Goal: Navigation & Orientation: Find specific page/section

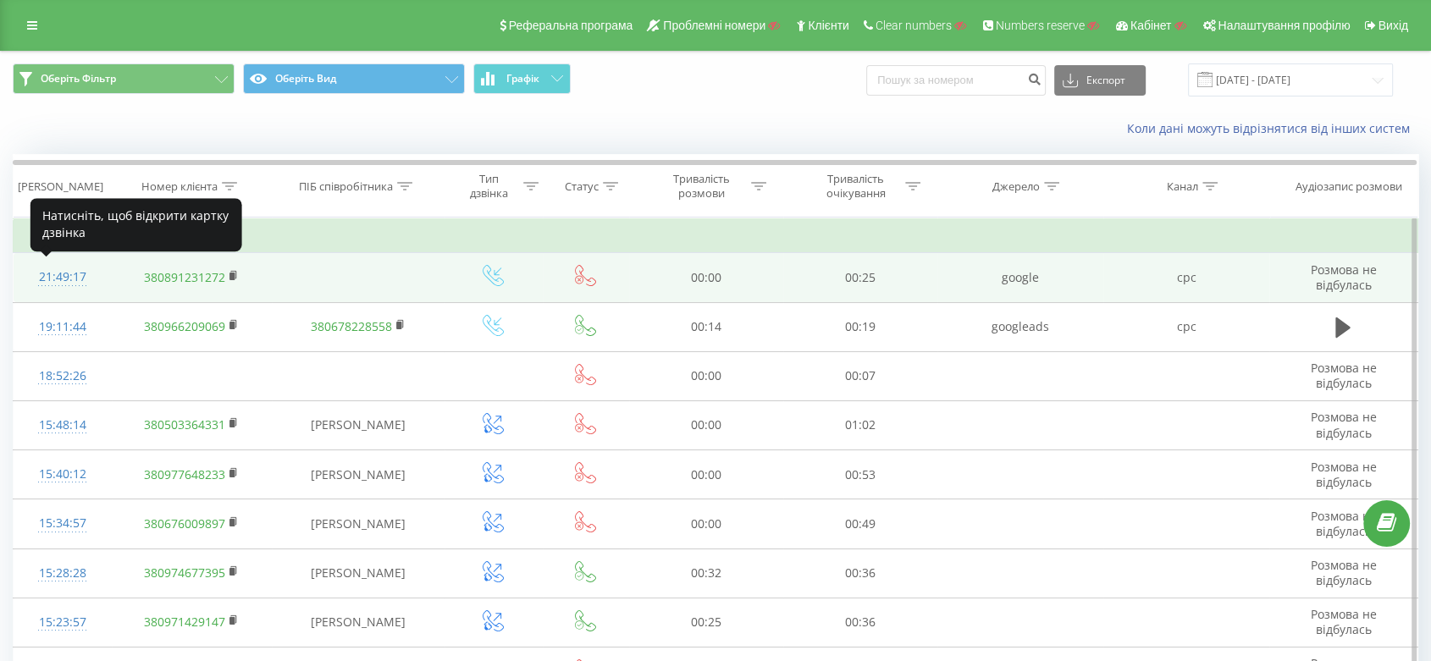
click at [58, 275] on div "21:49:17" at bounding box center [62, 277] width 64 height 33
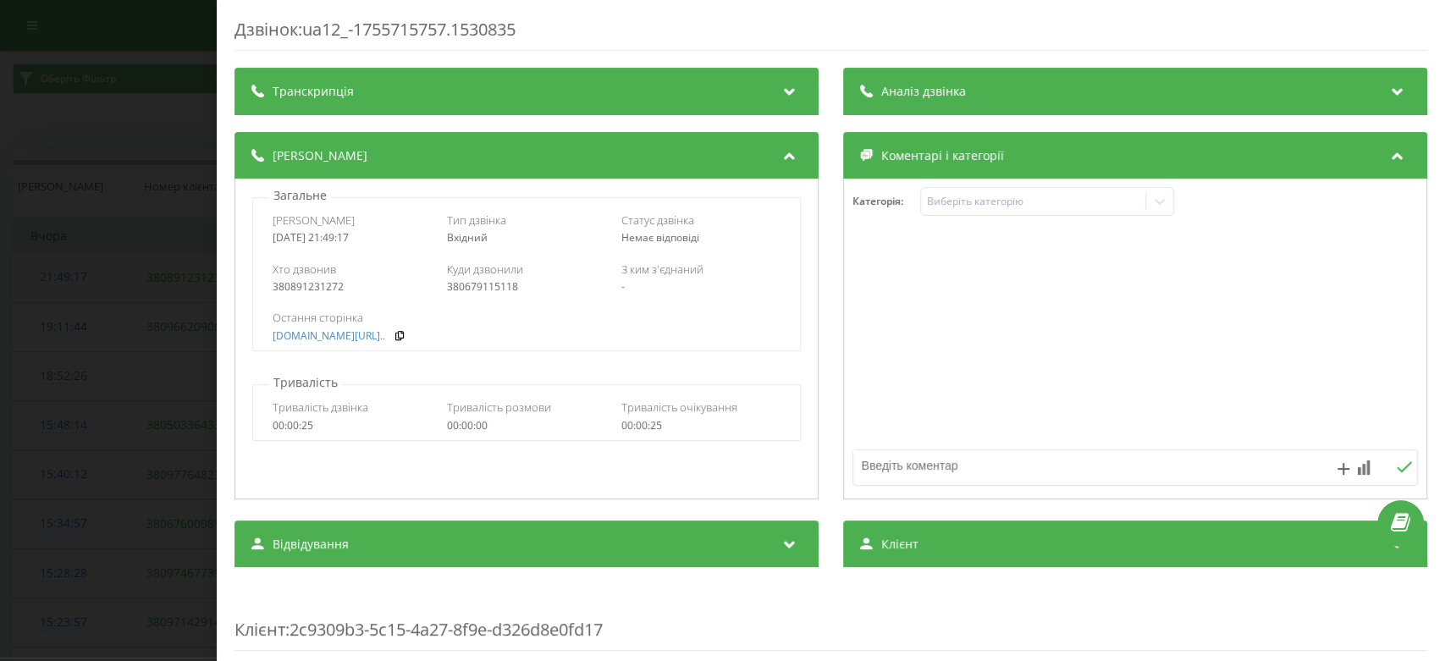
click at [58, 275] on div "Дзвінок : ua12_-1755715757.1530835 Транскрипція Для AI-аналізу майбутніх дзвінк…" at bounding box center [722, 330] width 1445 height 661
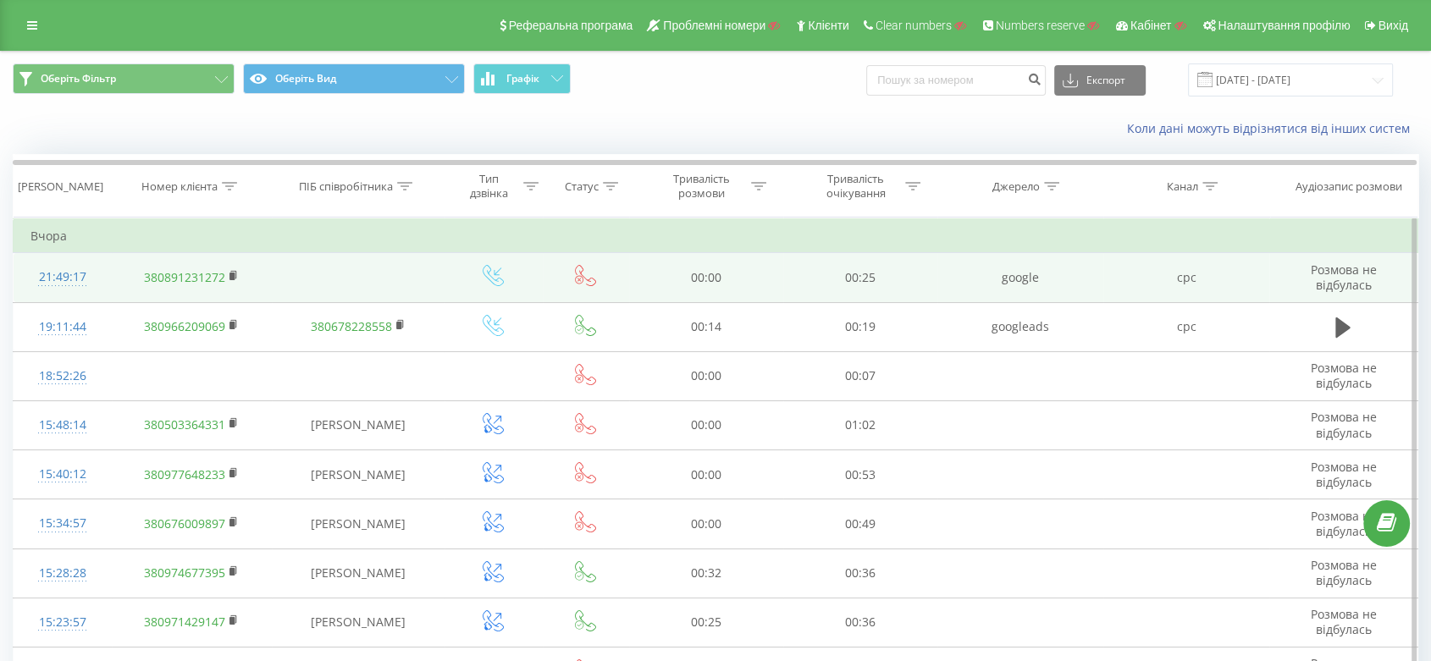
scroll to position [239, 0]
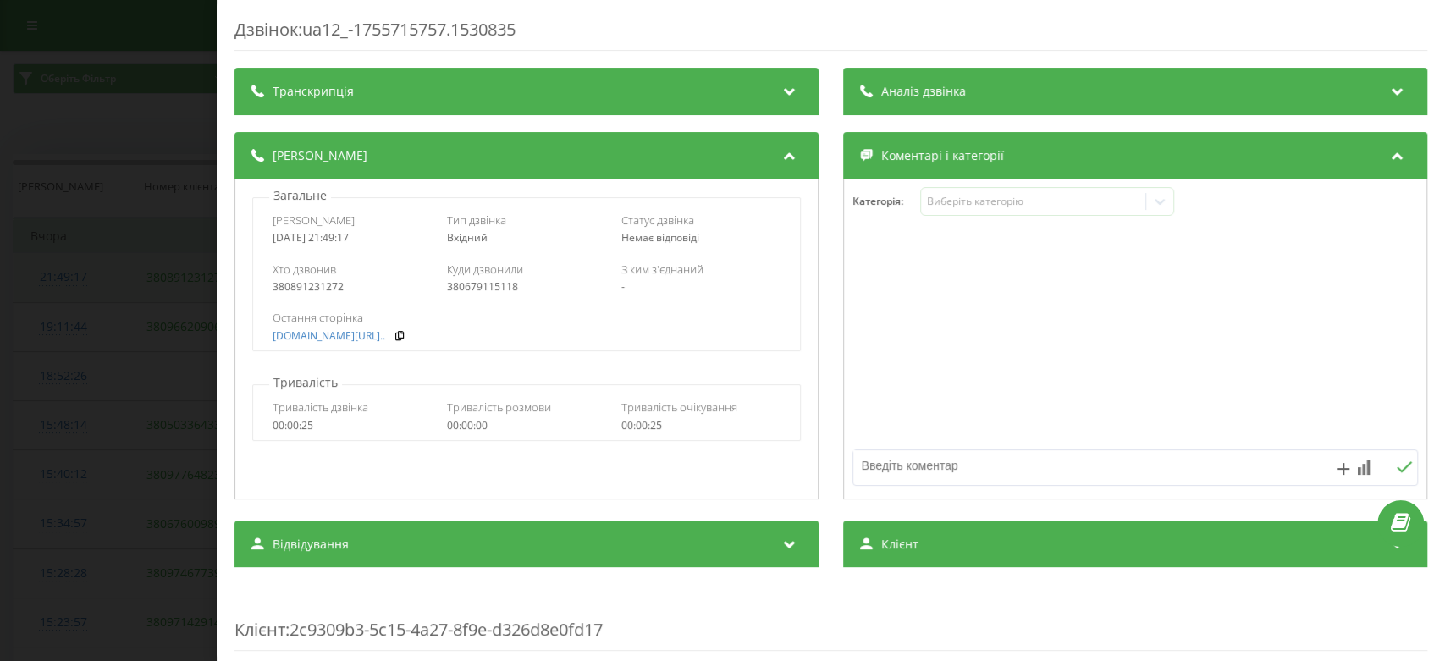
click at [89, 222] on div "Дзвінок : ua12_-1755715757.1530835 Транскрипція Для AI-аналізу майбутніх дзвінк…" at bounding box center [722, 330] width 1445 height 661
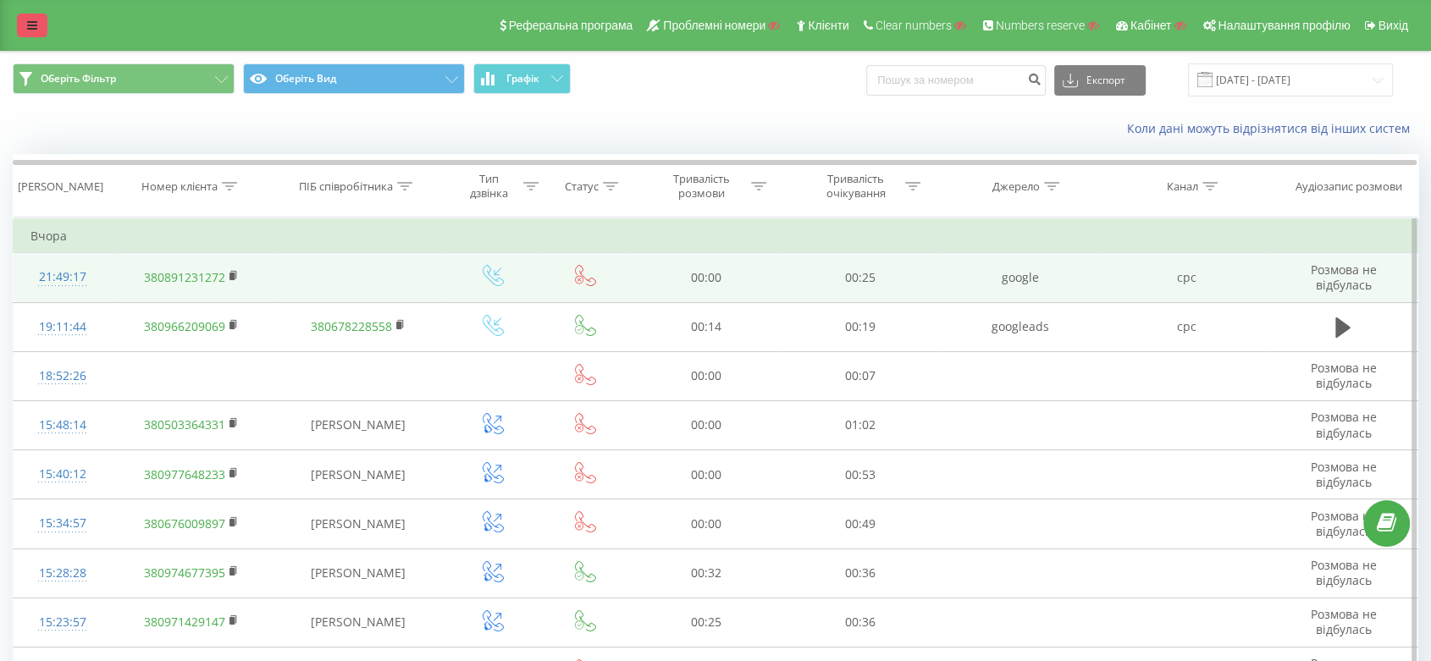
click at [29, 22] on icon at bounding box center [32, 25] width 10 height 12
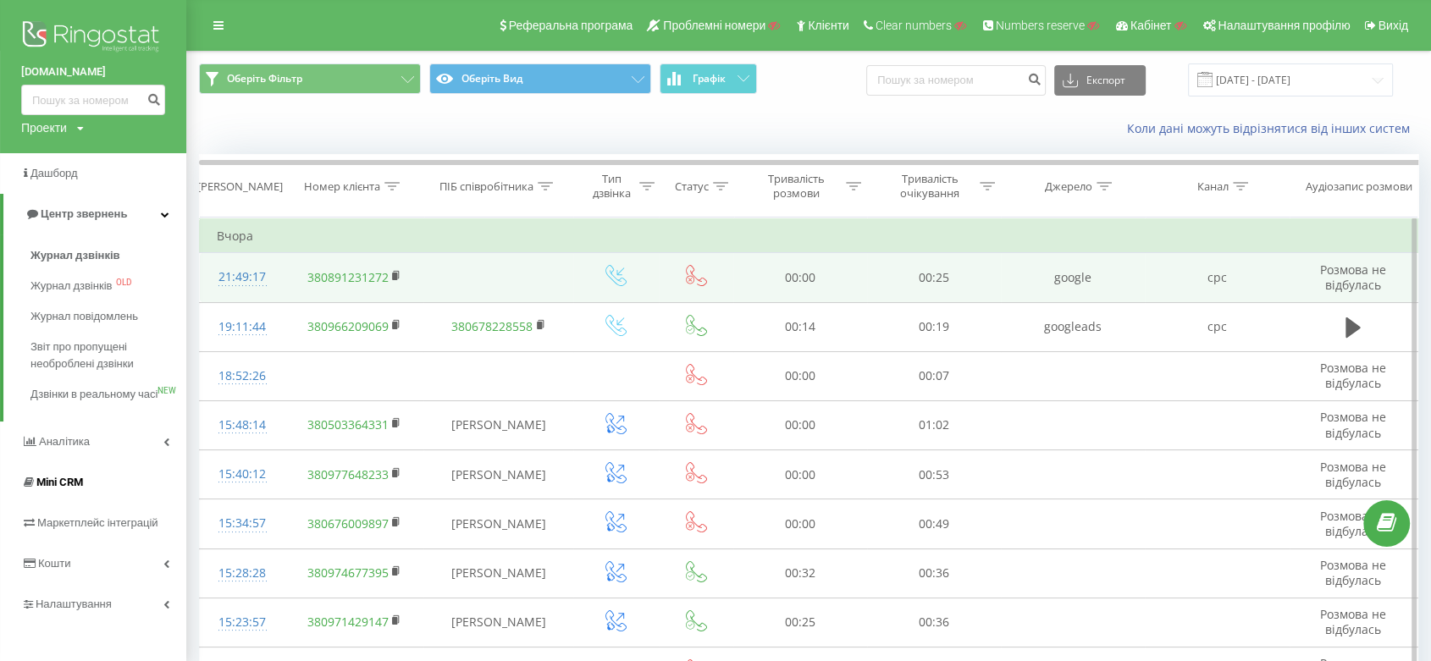
scroll to position [184, 0]
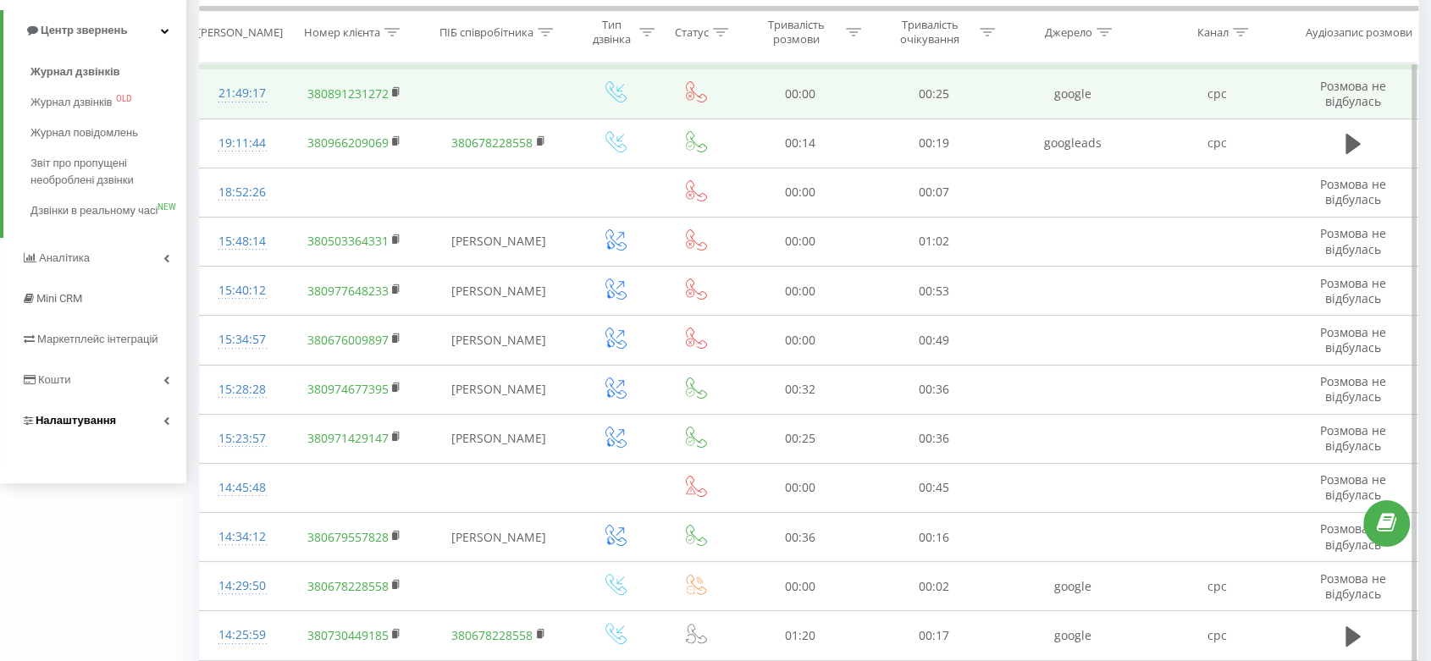
click at [122, 428] on link "Налаштування" at bounding box center [93, 421] width 186 height 41
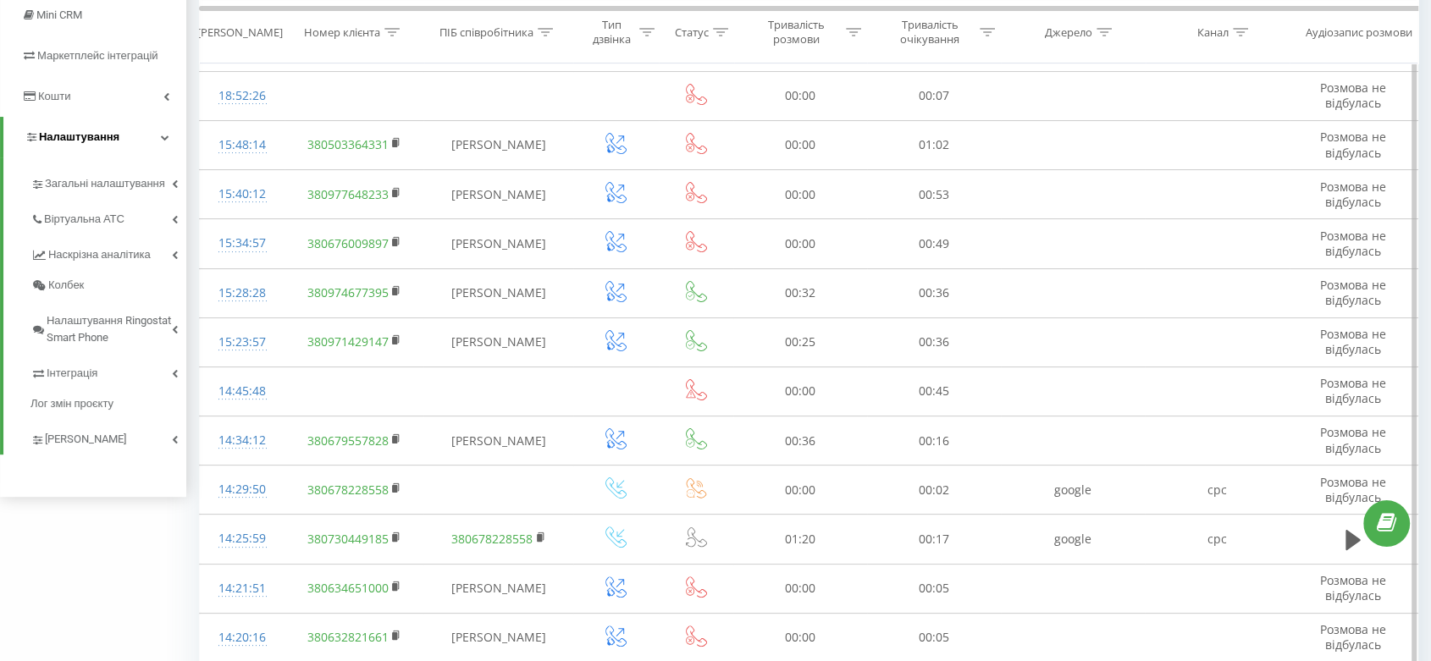
scroll to position [281, 0]
click at [128, 226] on link "Віртуальна АТС" at bounding box center [108, 216] width 156 height 36
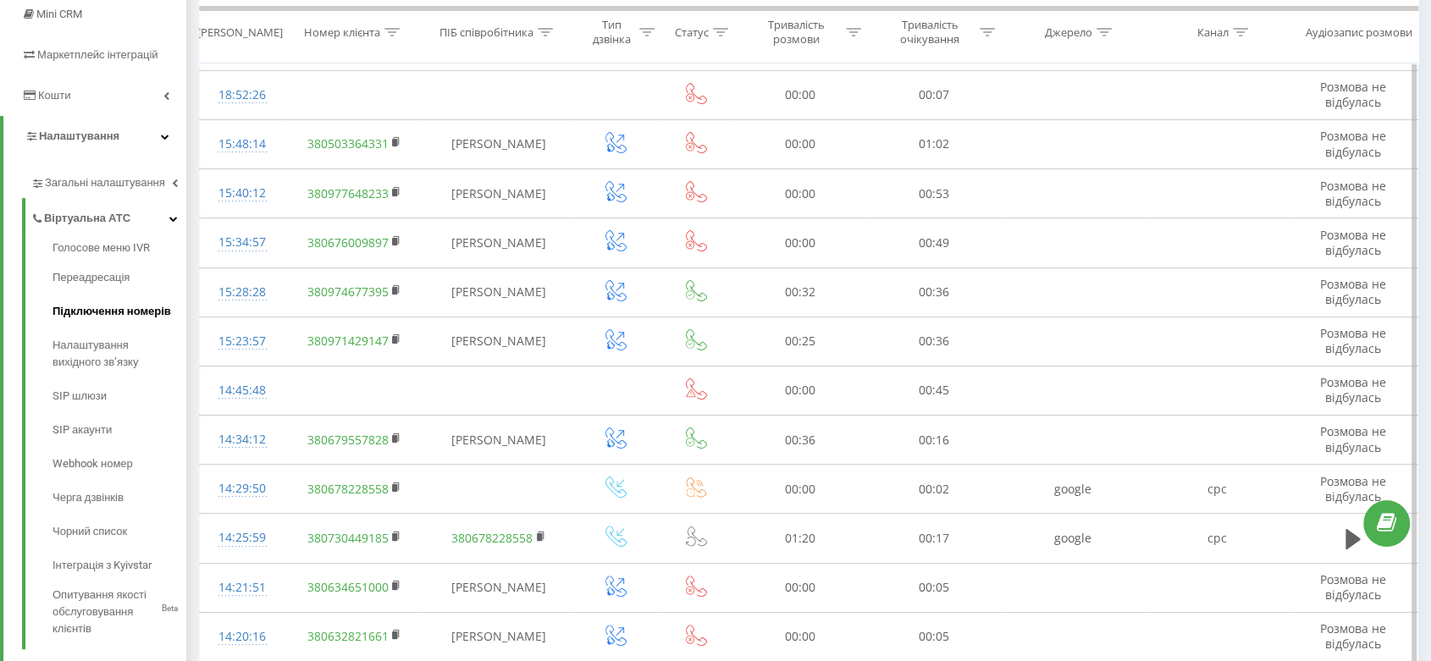
click at [129, 303] on span "Підключення номерів" at bounding box center [111, 311] width 119 height 17
